Goal: Navigation & Orientation: Find specific page/section

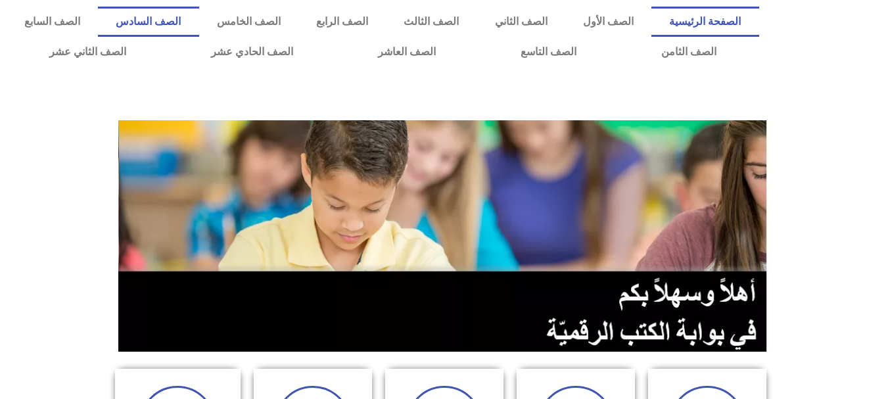
click at [198, 14] on link "الصف السادس" at bounding box center [148, 22] width 101 height 30
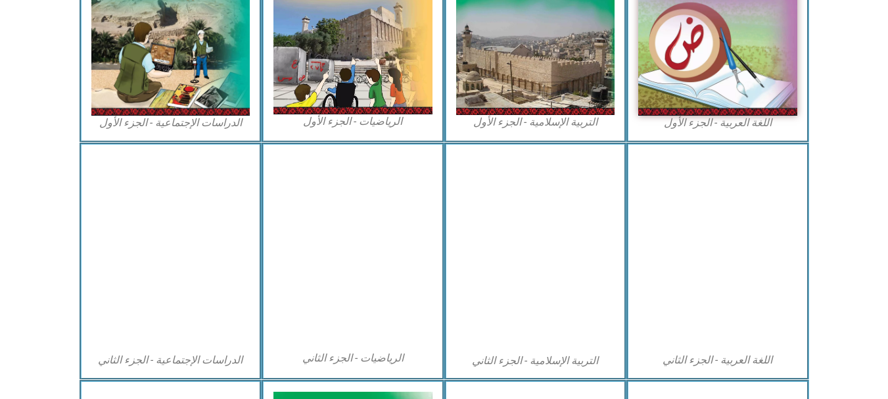
scroll to position [500, 0]
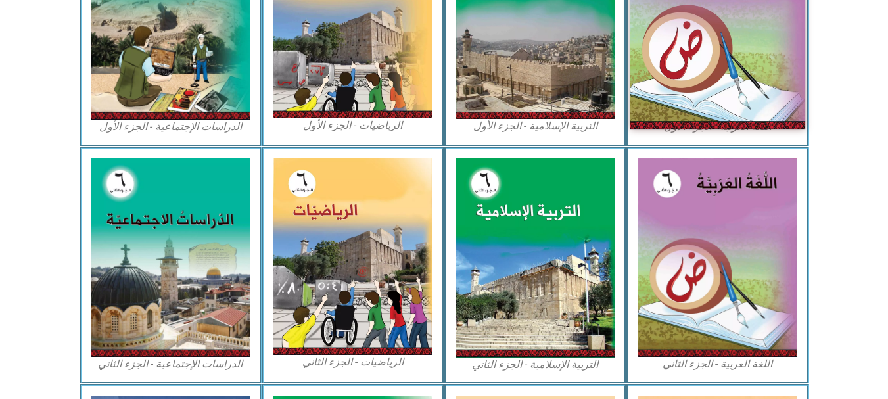
drag, startPoint x: 894, startPoint y: 228, endPoint x: 667, endPoint y: 62, distance: 281.2
click at [667, 62] on img at bounding box center [717, 20] width 175 height 218
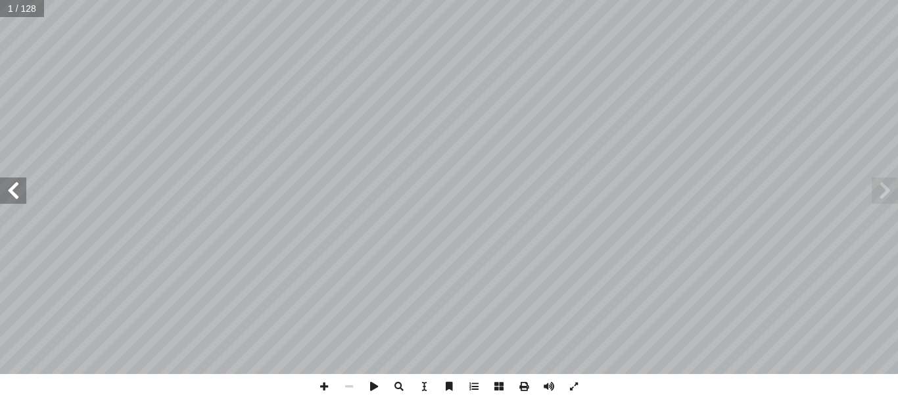
click at [18, 196] on span at bounding box center [13, 190] width 26 height 26
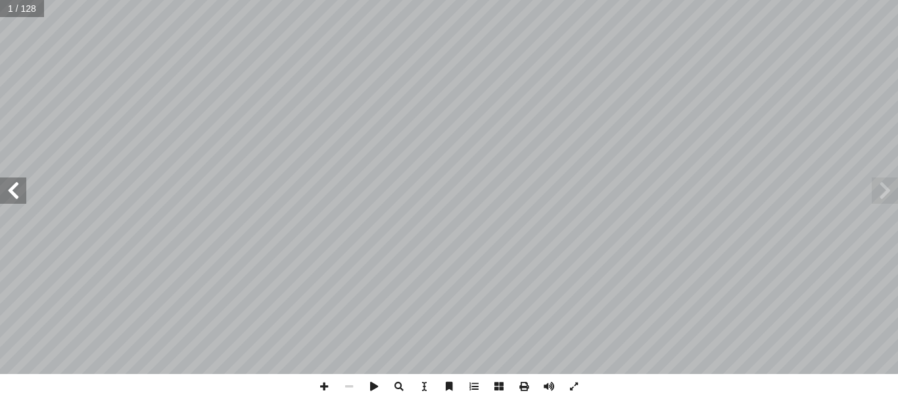
click at [18, 196] on span at bounding box center [13, 190] width 26 height 26
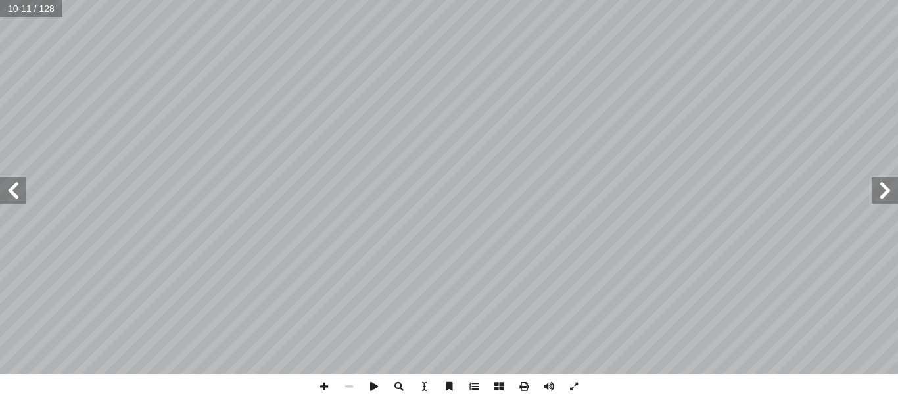
click at [16, 179] on span at bounding box center [13, 190] width 26 height 26
click at [317, 391] on span at bounding box center [324, 386] width 25 height 25
click at [492, 120] on html "الصفحة الرئيسية الصف الأول الصف الثاني الصف الثالث الصف الرابع الصف الخامس الصف…" at bounding box center [449, 60] width 898 height 120
